Goal: Information Seeking & Learning: Learn about a topic

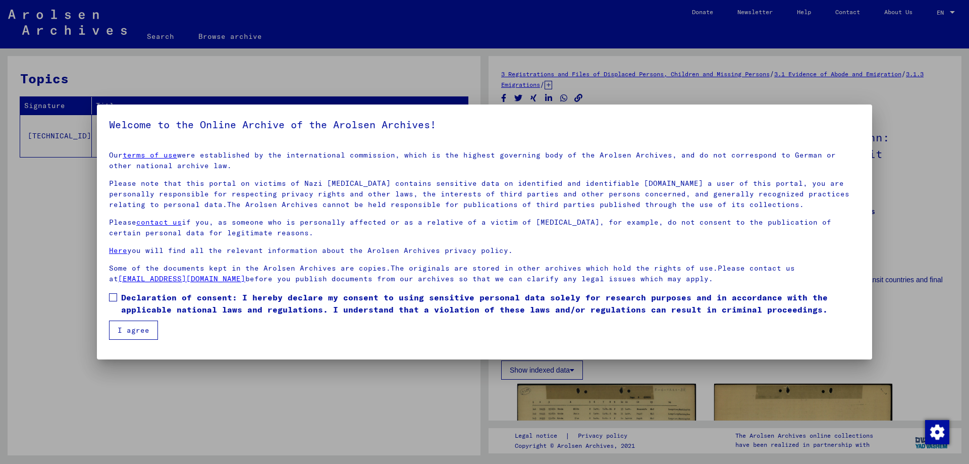
click at [113, 300] on span at bounding box center [113, 297] width 8 height 8
click at [135, 329] on button "I agree" at bounding box center [133, 330] width 49 height 19
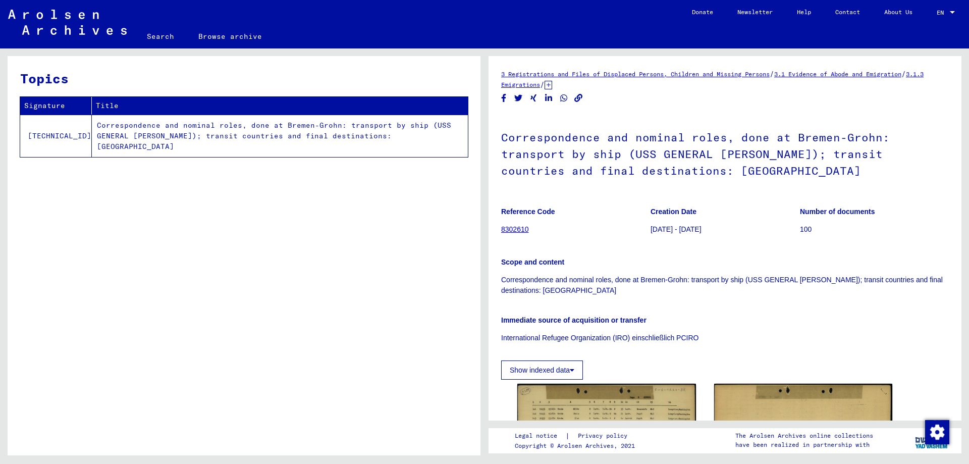
click at [510, 227] on link "8302610" at bounding box center [515, 229] width 28 height 8
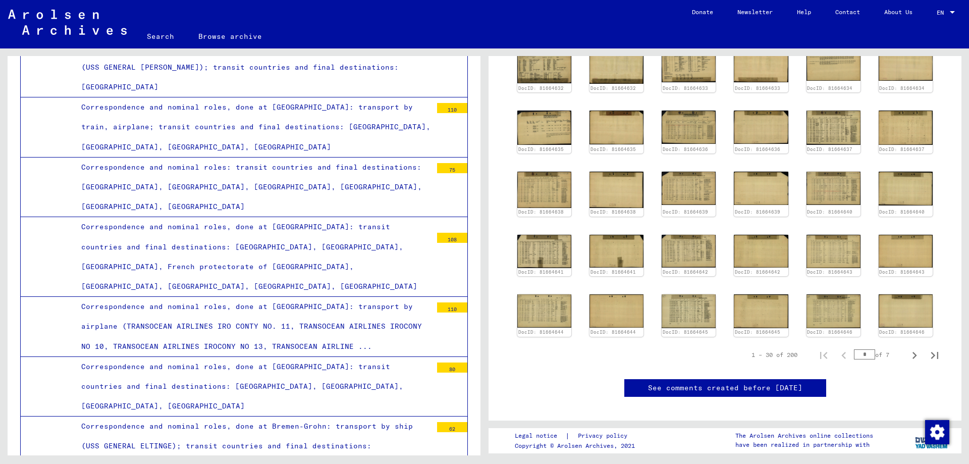
scroll to position [337, 0]
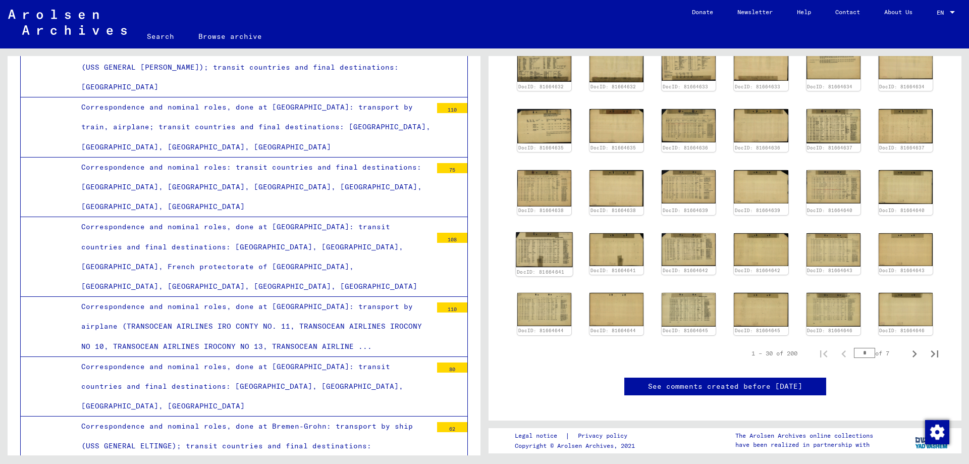
click at [549, 241] on img at bounding box center [544, 249] width 57 height 35
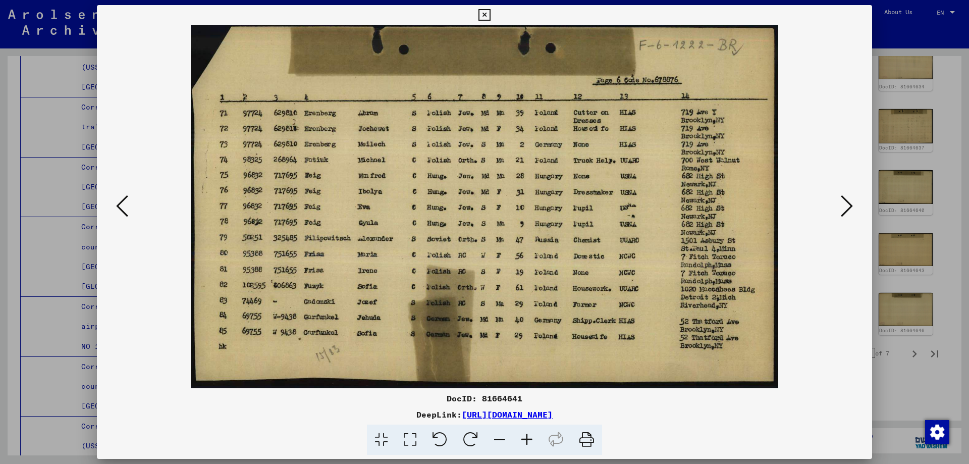
click at [847, 203] on icon at bounding box center [847, 206] width 12 height 24
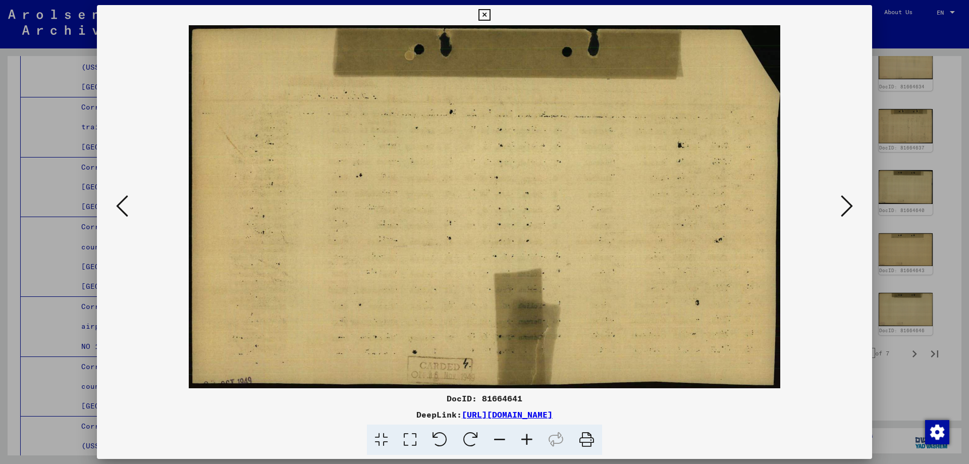
click at [847, 203] on icon at bounding box center [847, 206] width 12 height 24
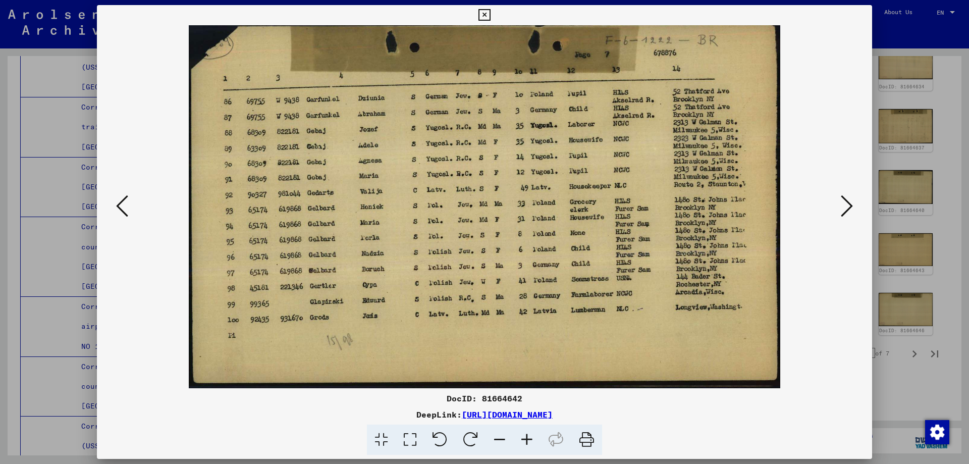
click at [847, 203] on icon at bounding box center [847, 206] width 12 height 24
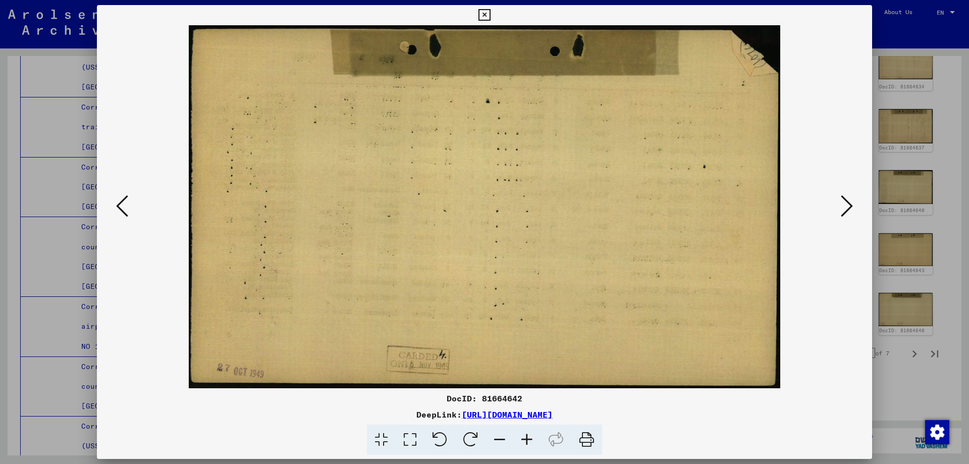
click at [847, 203] on icon at bounding box center [847, 206] width 12 height 24
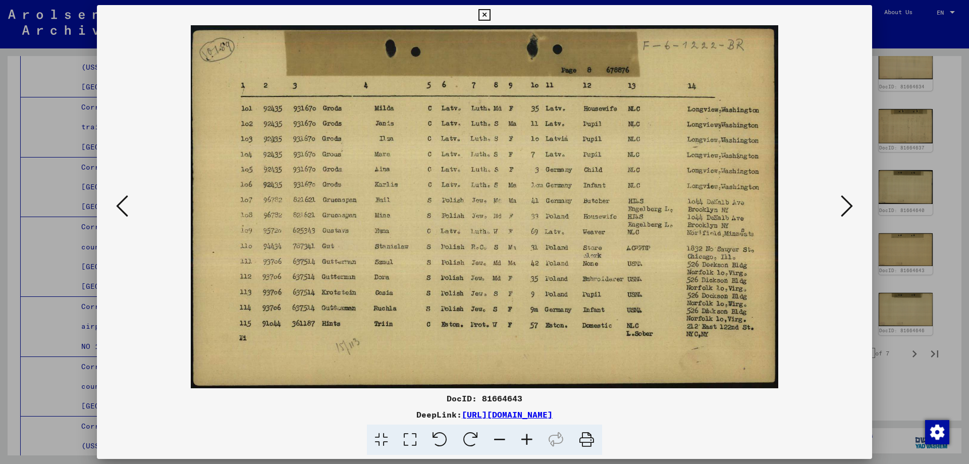
click at [847, 203] on icon at bounding box center [847, 206] width 12 height 24
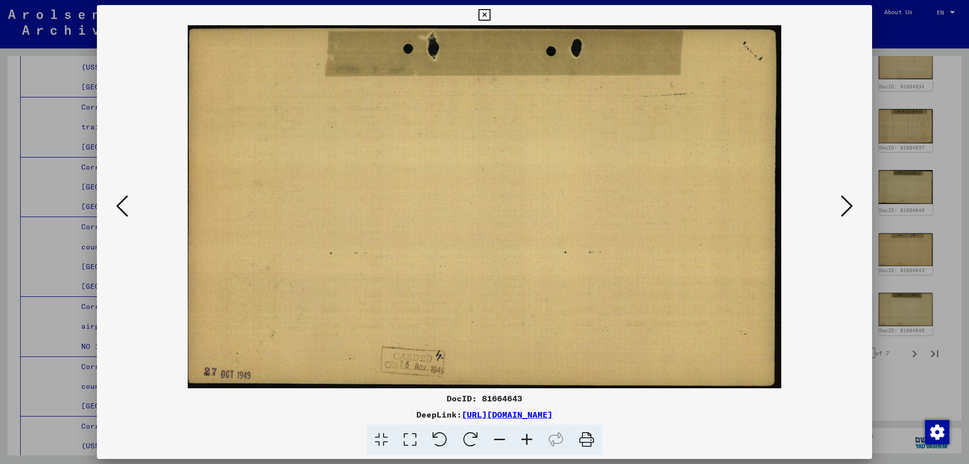
click at [847, 203] on icon at bounding box center [847, 206] width 12 height 24
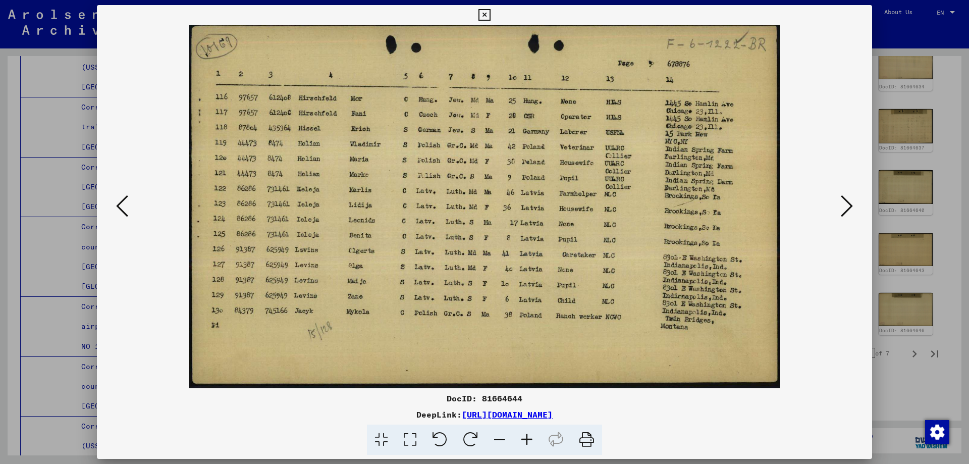
click at [847, 203] on icon at bounding box center [847, 206] width 12 height 24
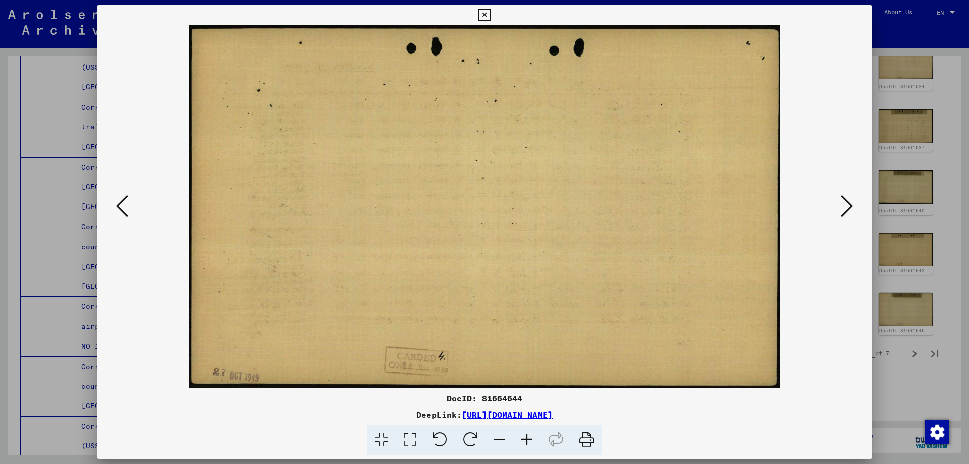
click at [847, 203] on icon at bounding box center [847, 206] width 12 height 24
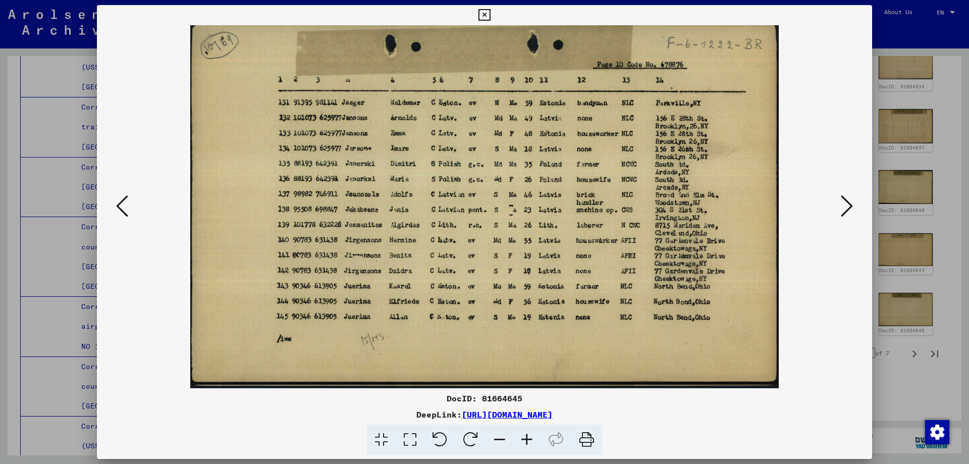
click at [847, 203] on icon at bounding box center [847, 206] width 12 height 24
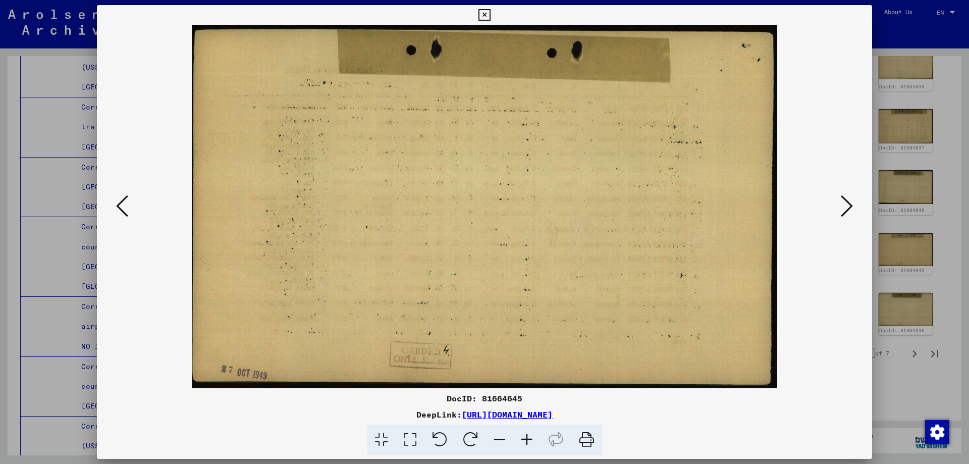
click at [847, 203] on icon at bounding box center [847, 206] width 12 height 24
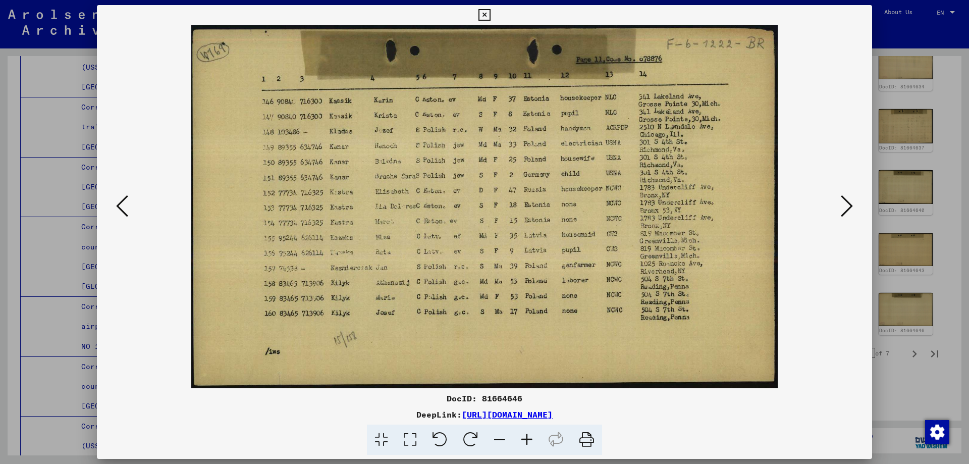
click at [847, 203] on icon at bounding box center [847, 206] width 12 height 24
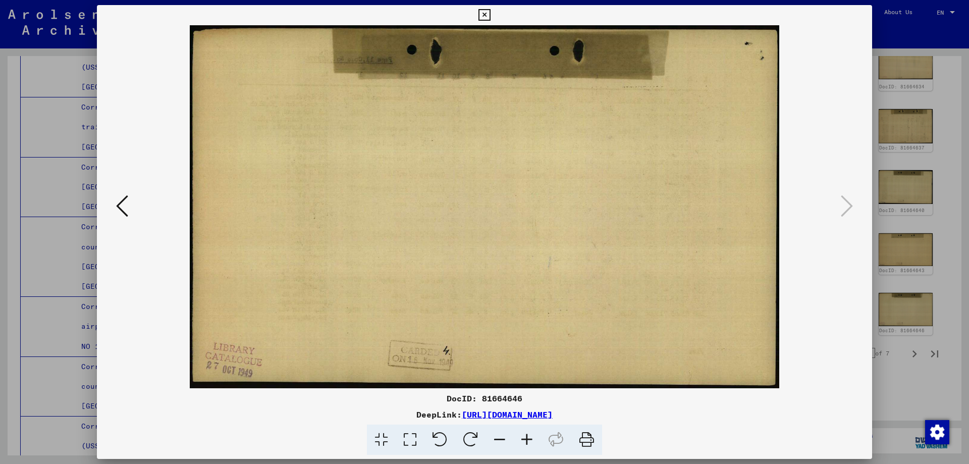
click at [481, 14] on icon at bounding box center [485, 15] width 12 height 12
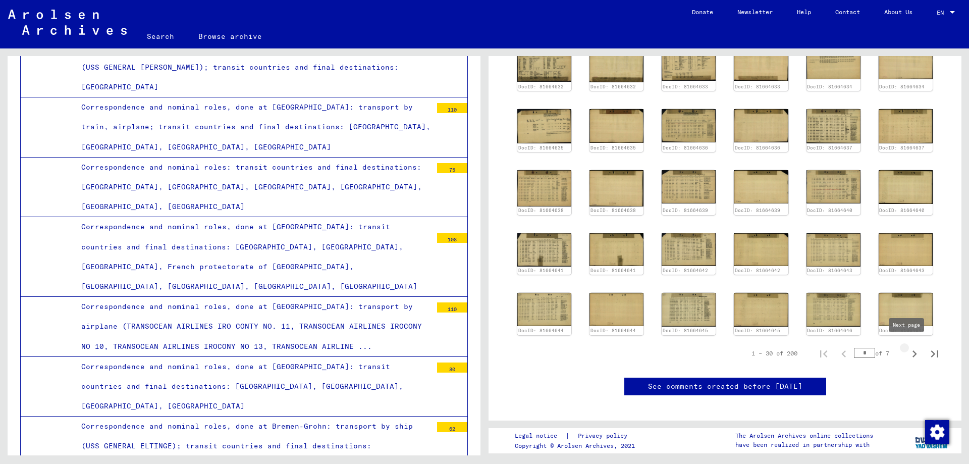
click at [908, 350] on icon "Next page" at bounding box center [915, 354] width 14 height 14
type input "*"
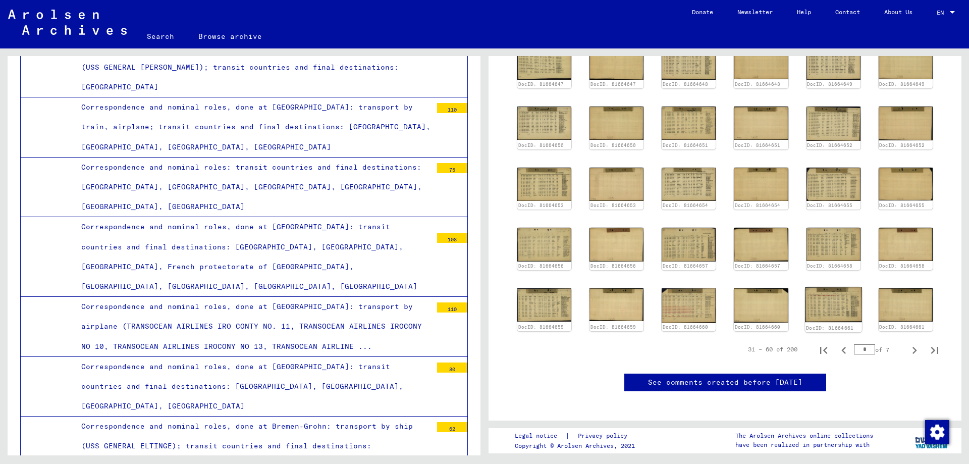
click at [830, 304] on img at bounding box center [833, 304] width 57 height 35
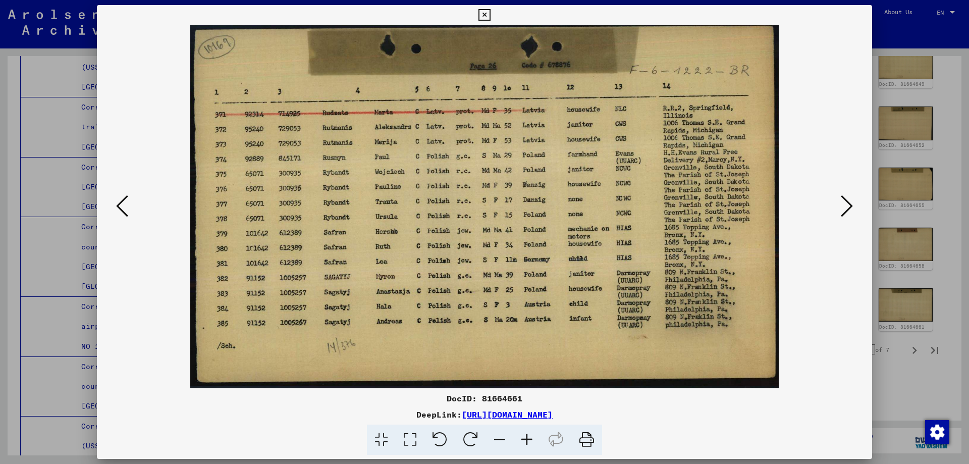
click at [850, 210] on icon at bounding box center [847, 206] width 12 height 24
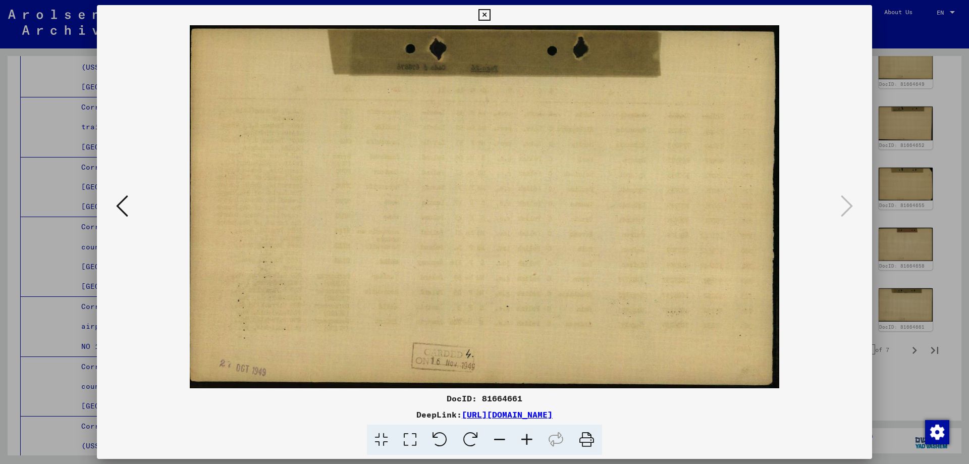
click at [483, 16] on icon at bounding box center [485, 15] width 12 height 12
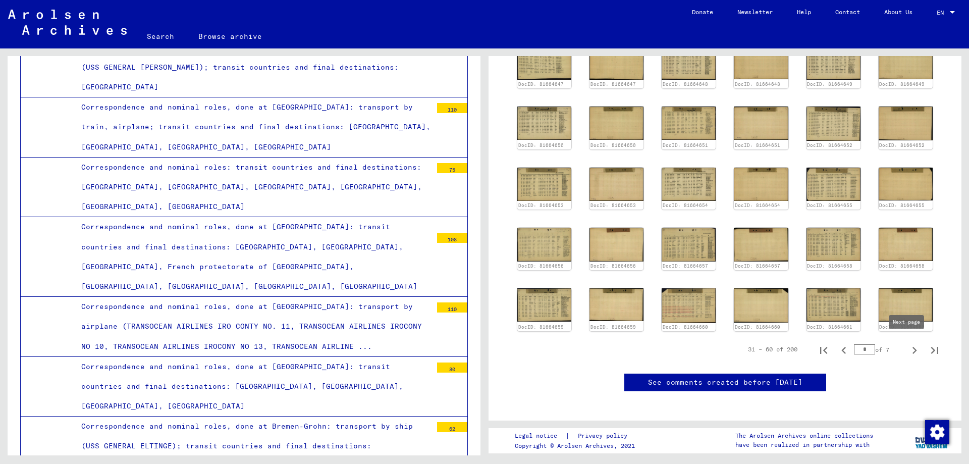
click at [913, 348] on icon "Next page" at bounding box center [915, 350] width 5 height 7
type input "*"
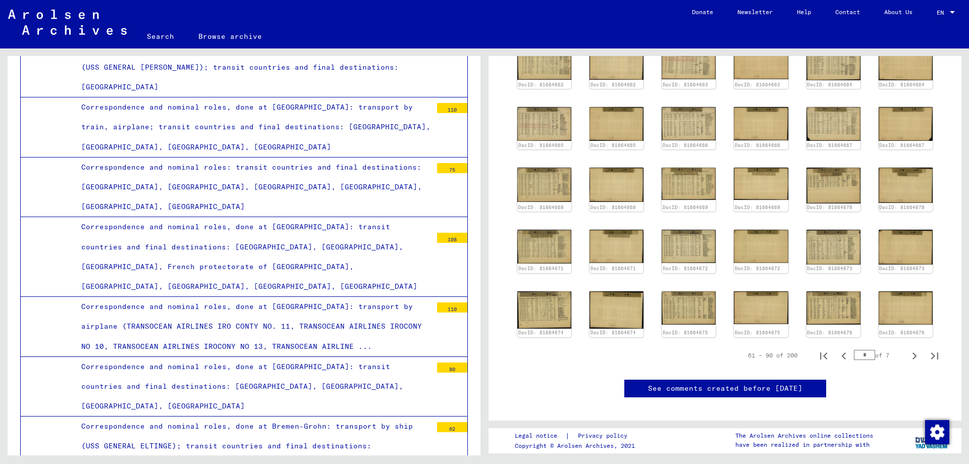
click at [828, 270] on div "DocID: 81664662 DocID: 81664662 DocID: 81664663 DocID: 81664663 DocID: 81664664…" at bounding box center [726, 191] width 424 height 299
click at [826, 302] on img at bounding box center [833, 307] width 57 height 35
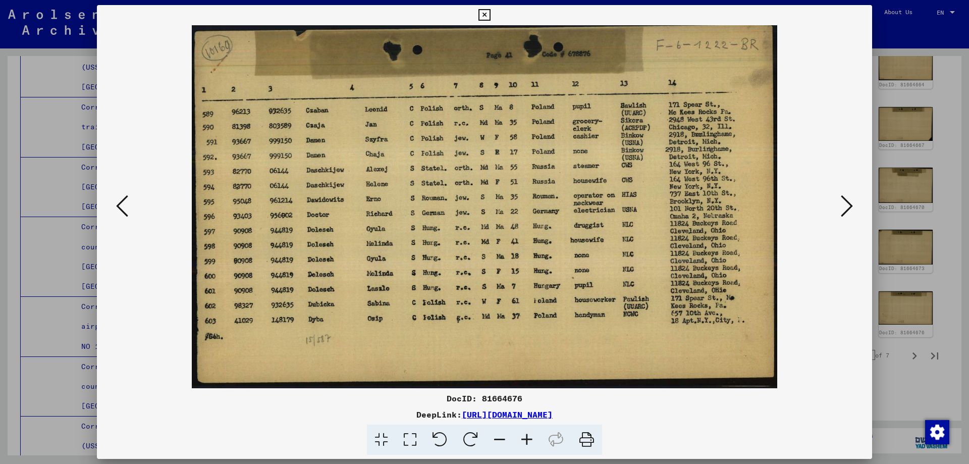
drag, startPoint x: 484, startPoint y: 17, endPoint x: 487, endPoint y: 23, distance: 6.6
click at [483, 17] on icon at bounding box center [485, 15] width 12 height 12
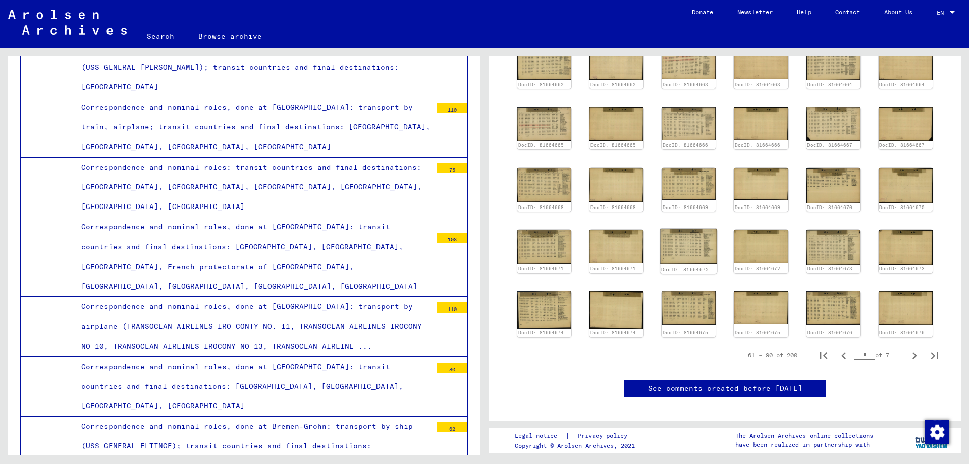
click at [681, 252] on img at bounding box center [689, 246] width 57 height 35
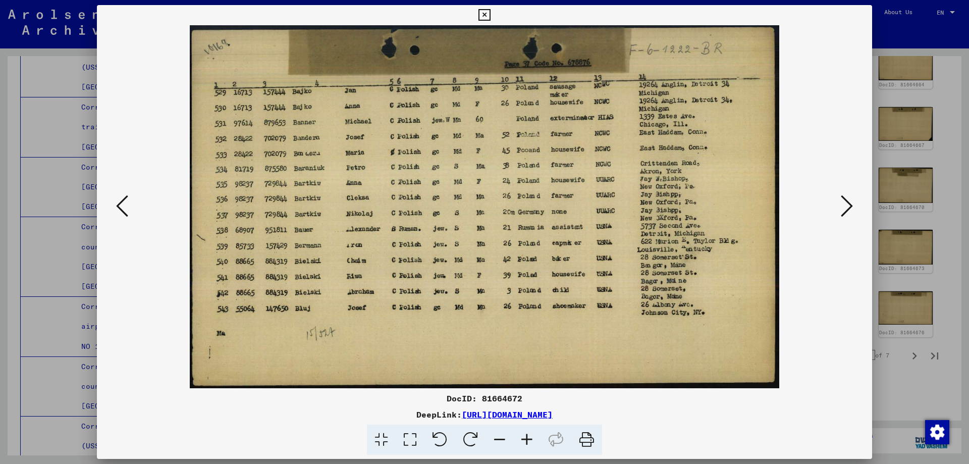
click at [485, 15] on icon at bounding box center [485, 15] width 12 height 12
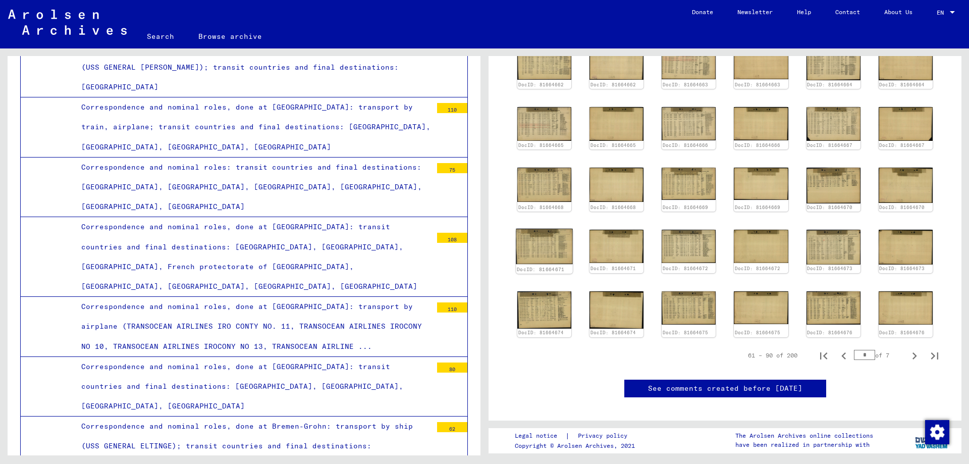
click at [534, 235] on img at bounding box center [544, 246] width 57 height 35
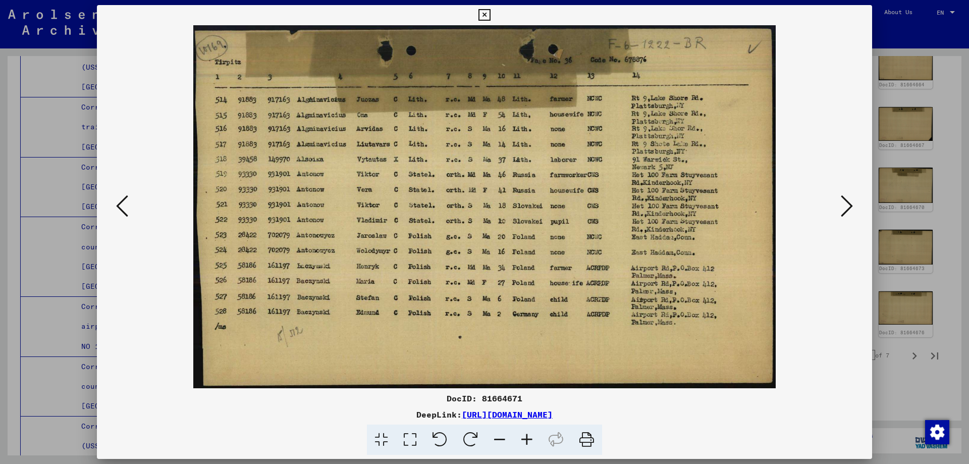
click at [487, 13] on icon at bounding box center [485, 15] width 12 height 12
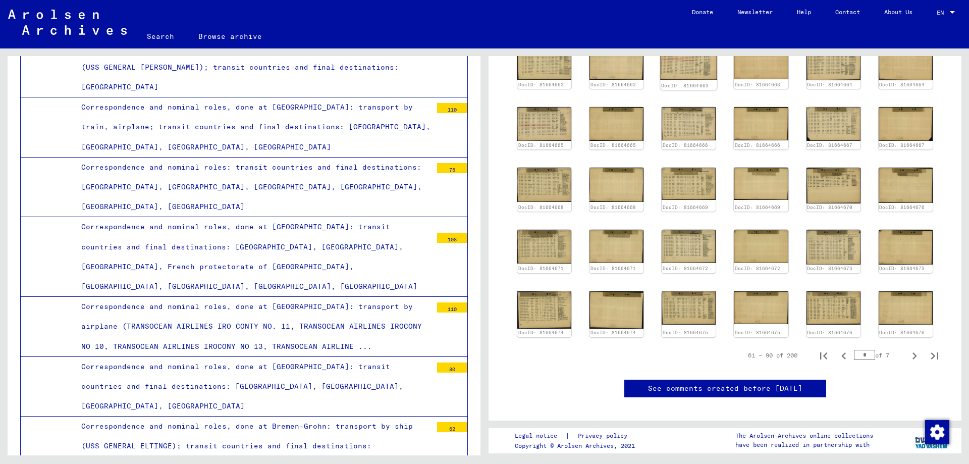
click at [673, 71] on img at bounding box center [689, 62] width 57 height 35
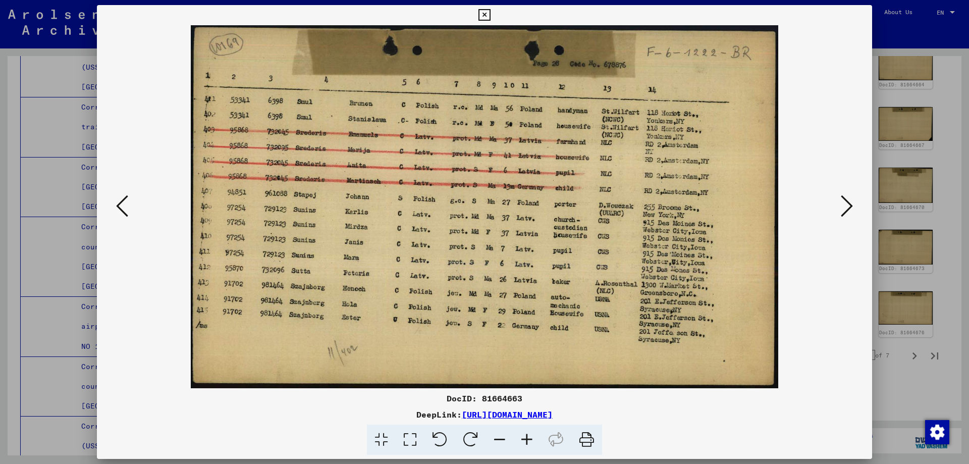
click at [483, 15] on icon at bounding box center [485, 15] width 12 height 12
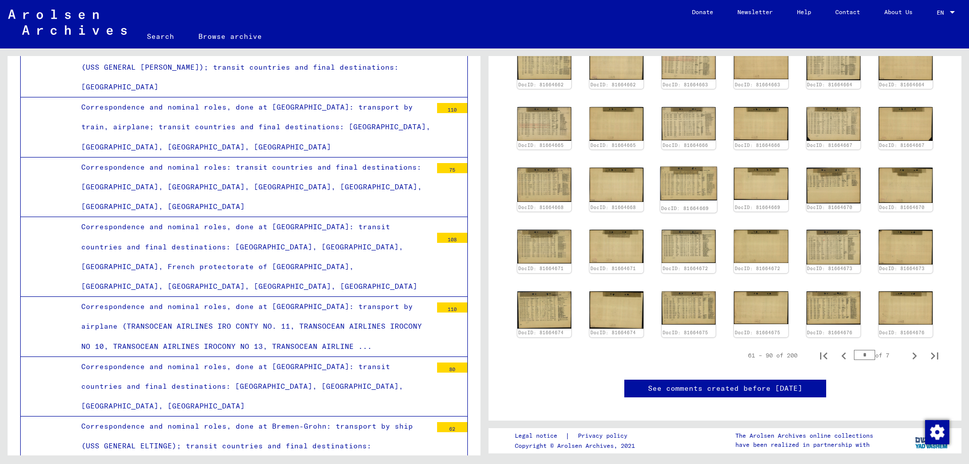
click at [694, 183] on img at bounding box center [689, 184] width 57 height 34
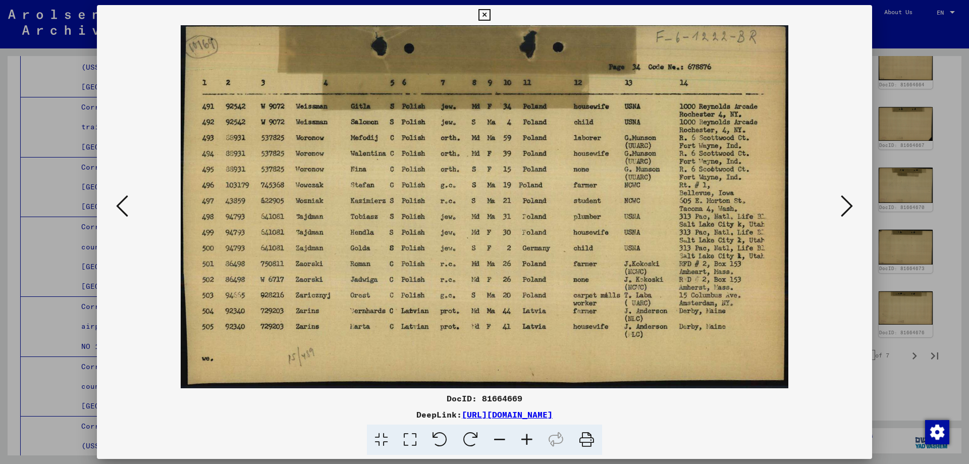
click at [486, 13] on icon at bounding box center [485, 15] width 12 height 12
